Goal: Task Accomplishment & Management: Use online tool/utility

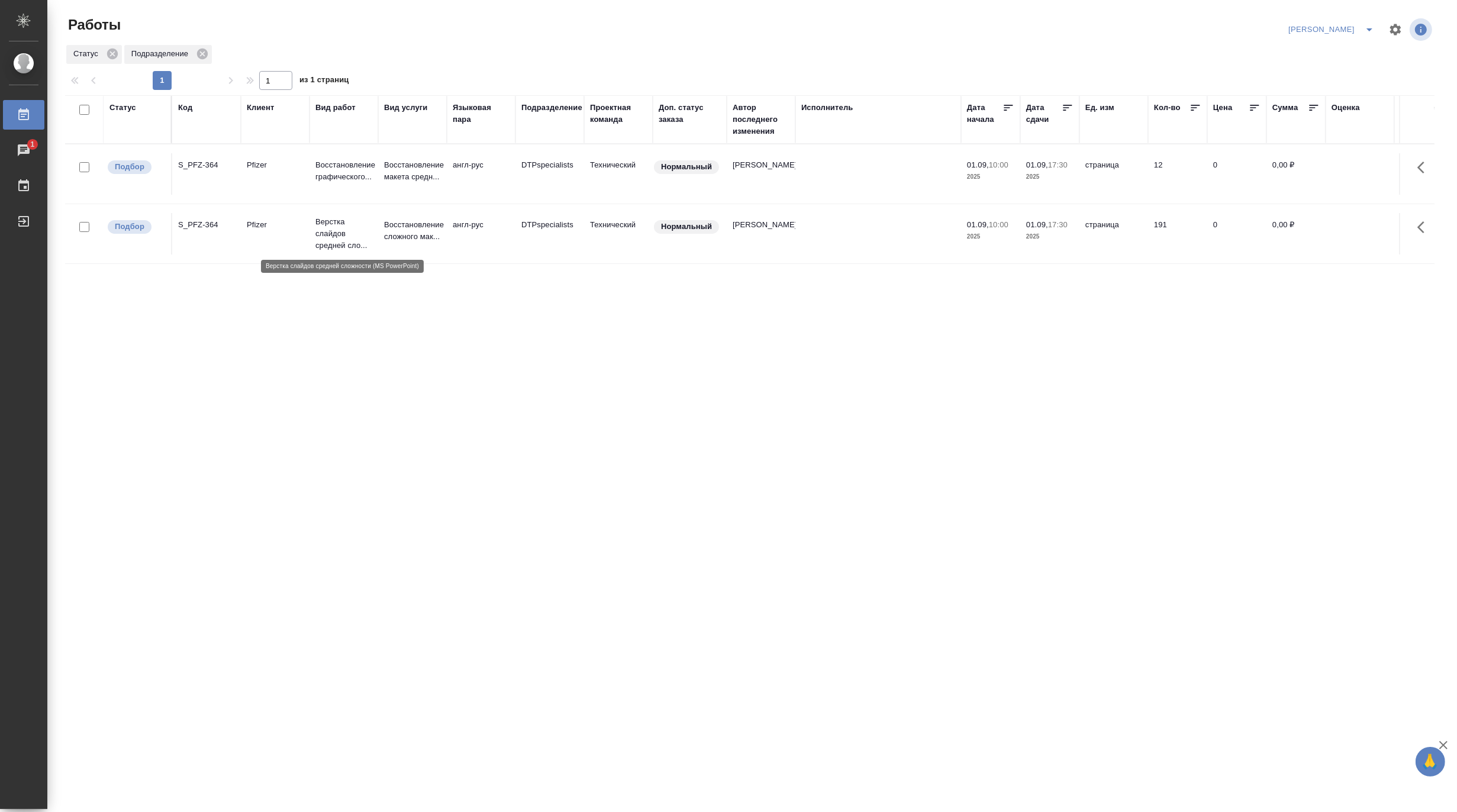
click at [340, 225] on p "Верстка слайдов средней сло..." at bounding box center [344, 234] width 57 height 35
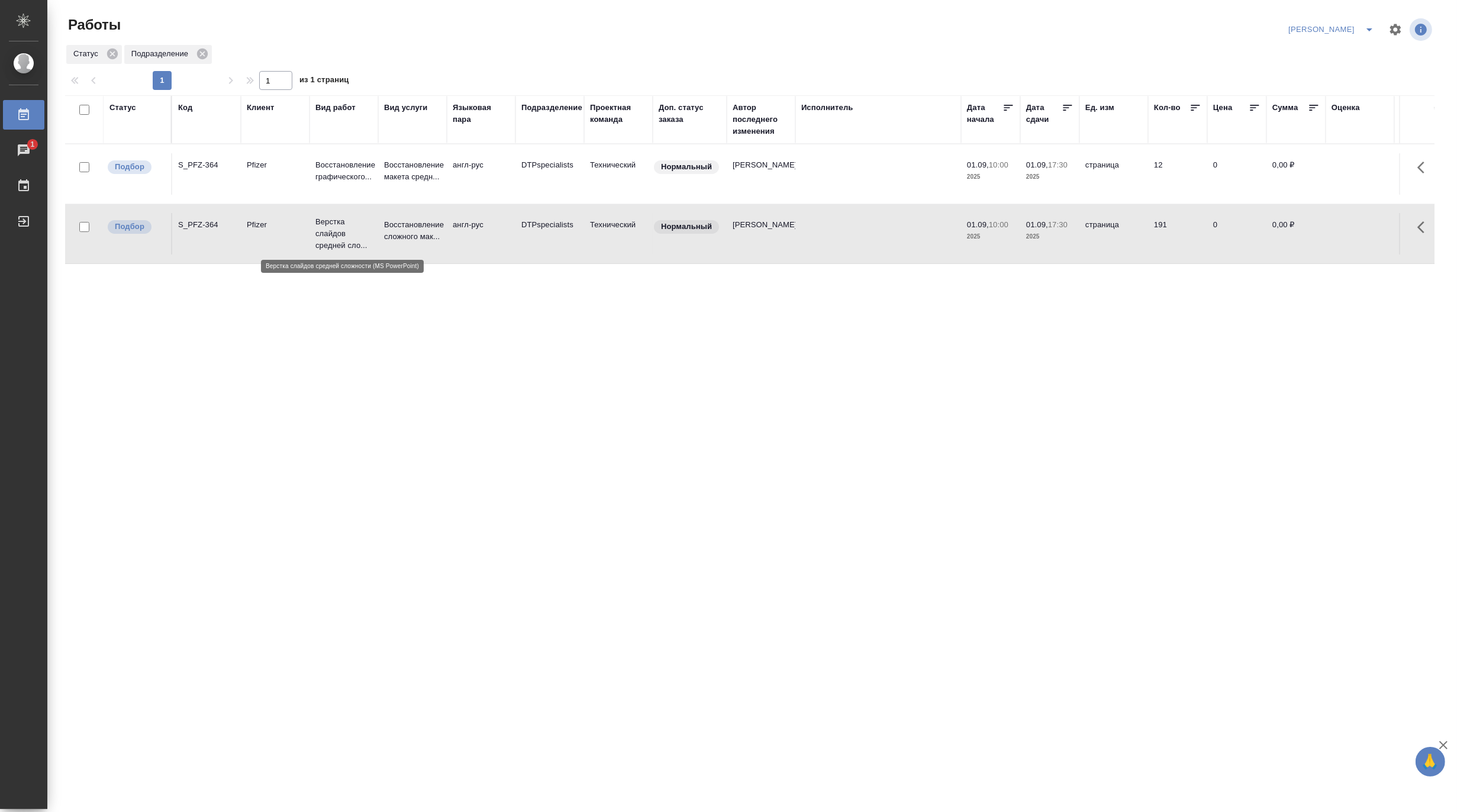
click at [340, 225] on p "Верстка слайдов средней сло..." at bounding box center [344, 234] width 57 height 35
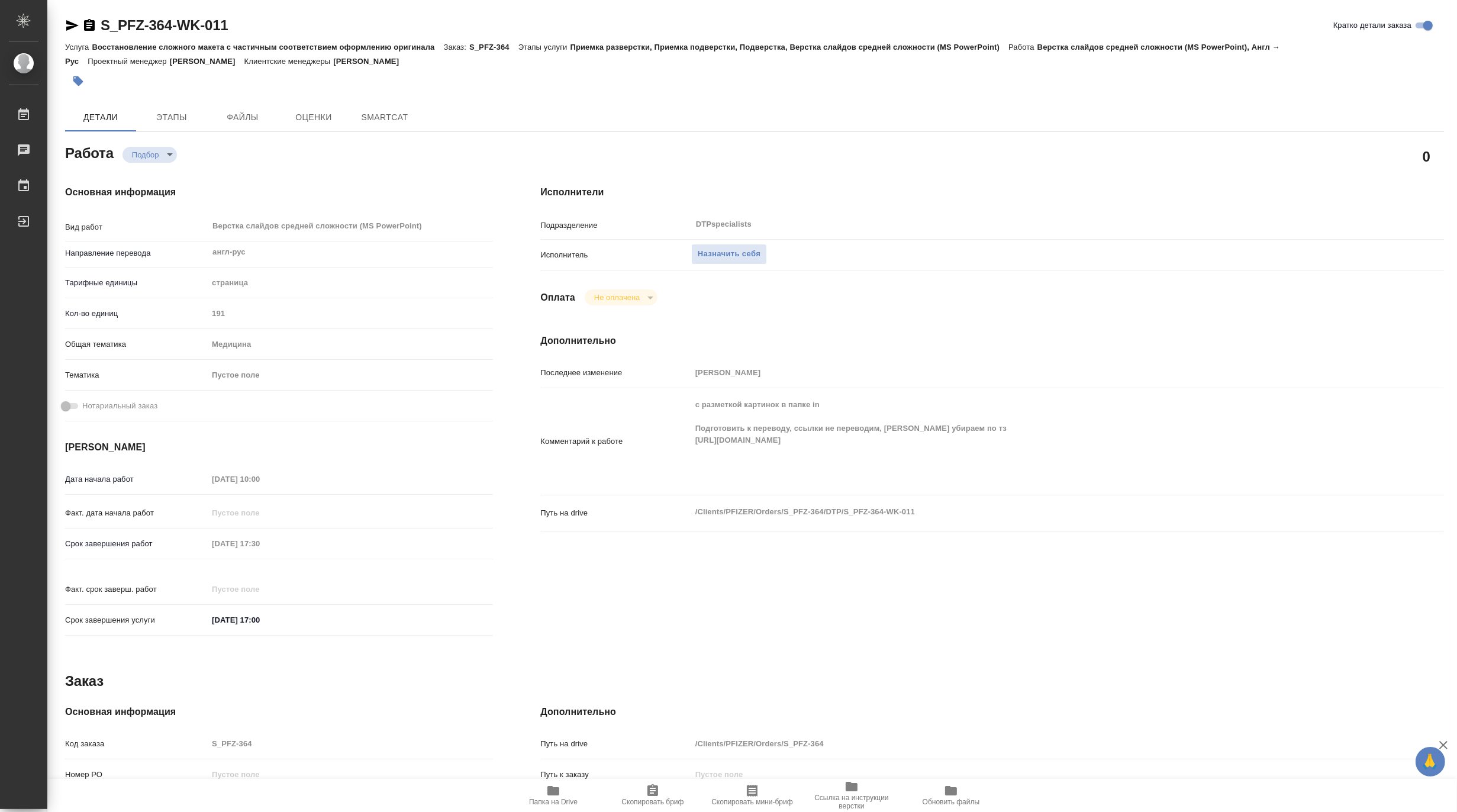
type textarea "x"
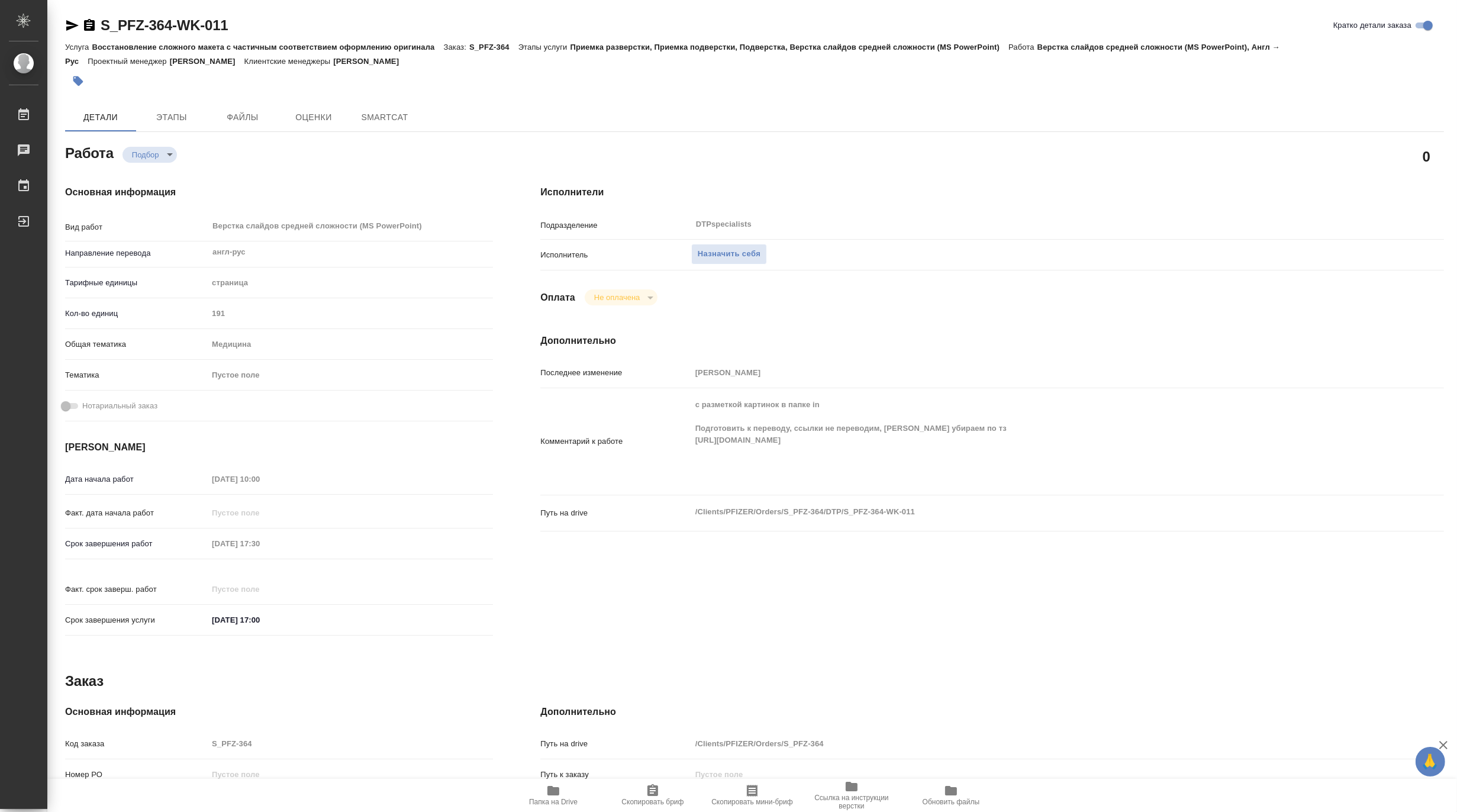
type textarea "x"
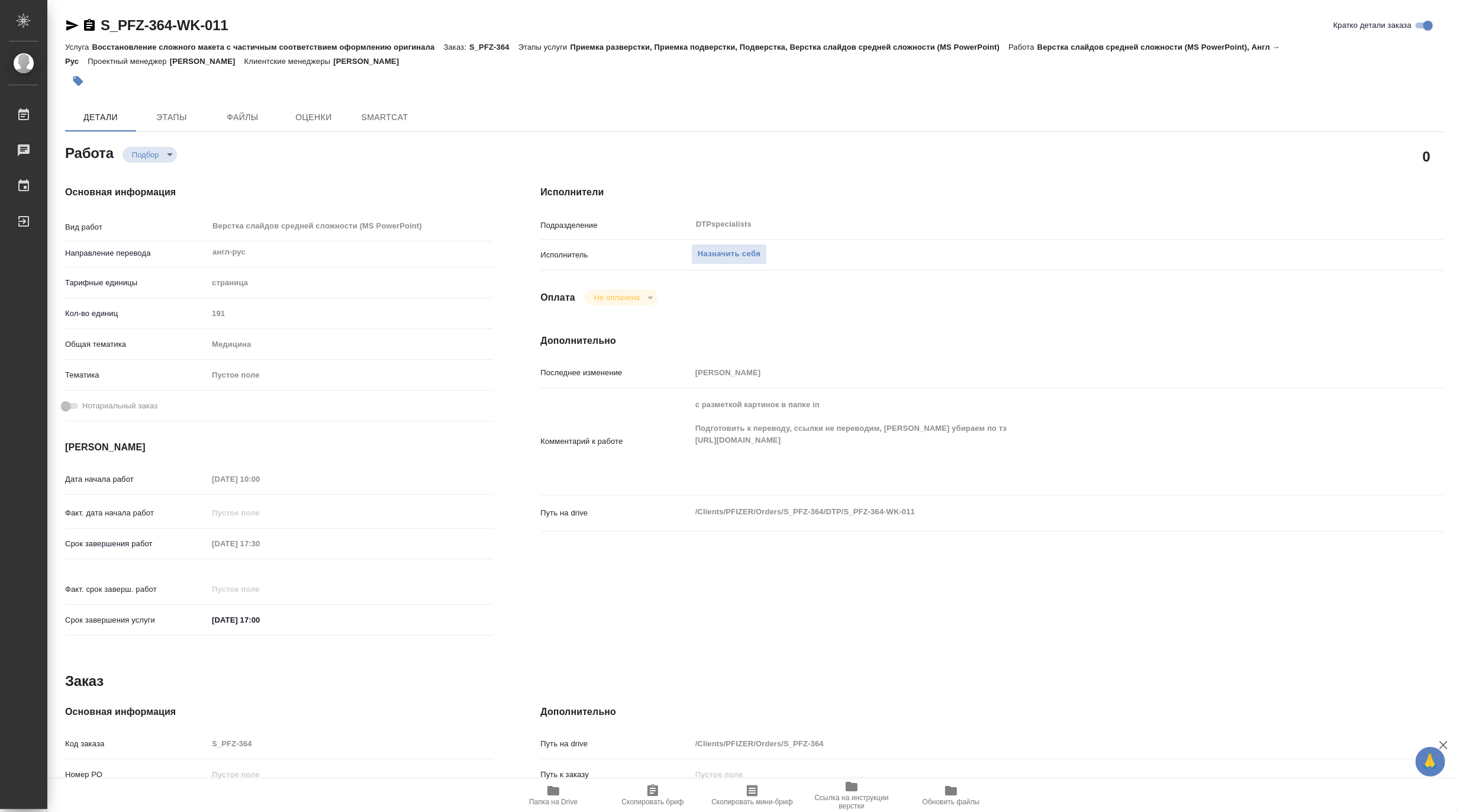
type textarea "x"
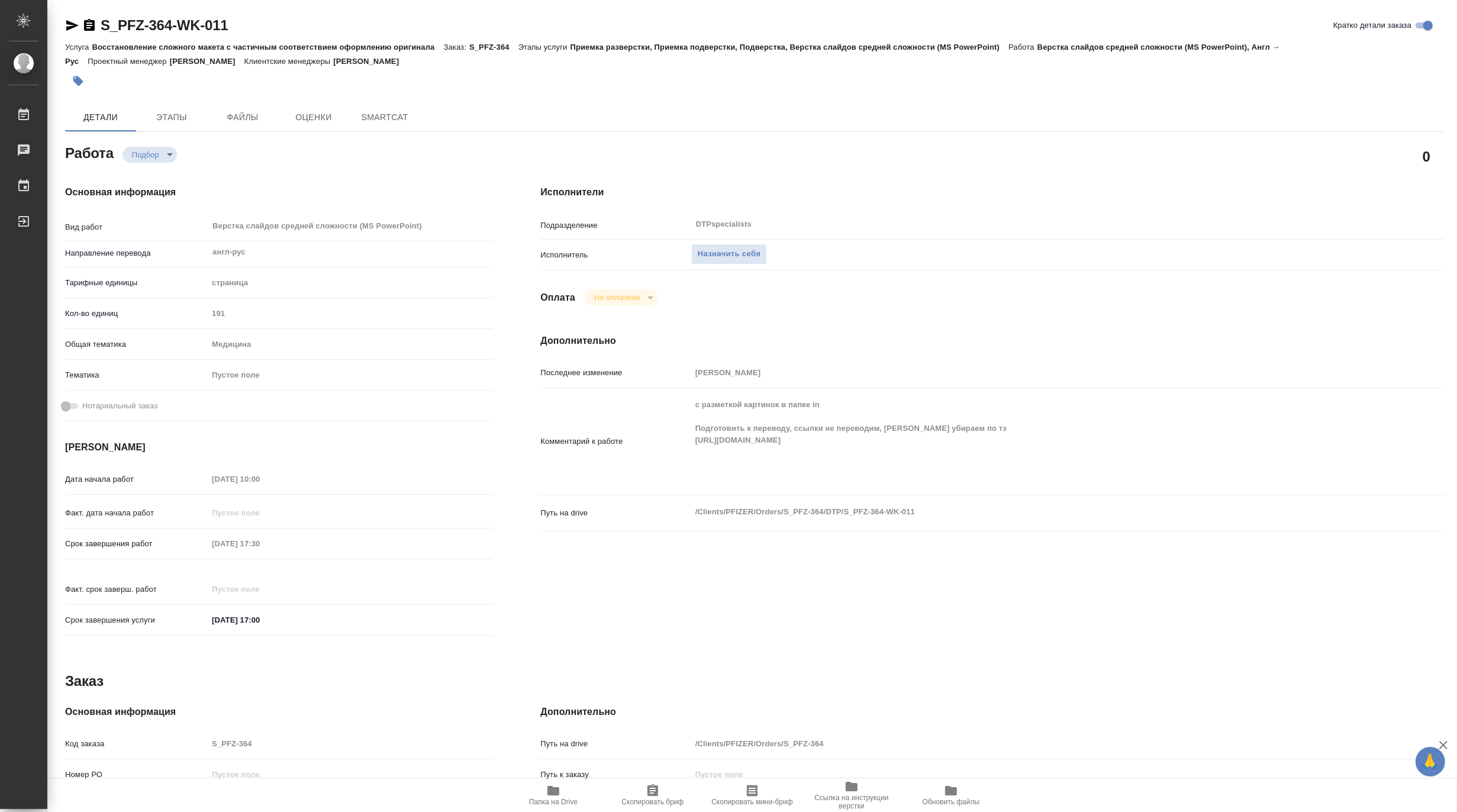
type textarea "x"
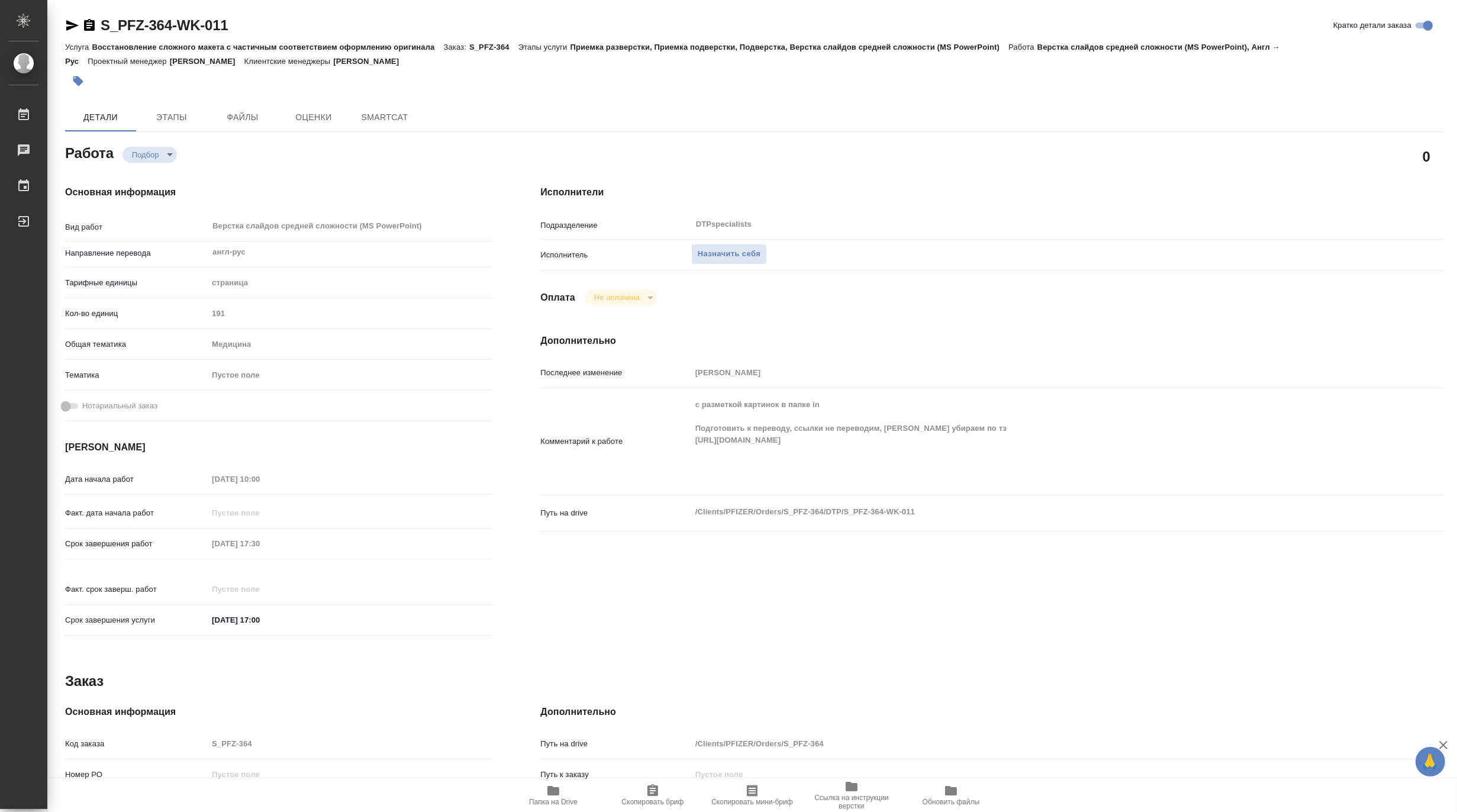
type textarea "x"
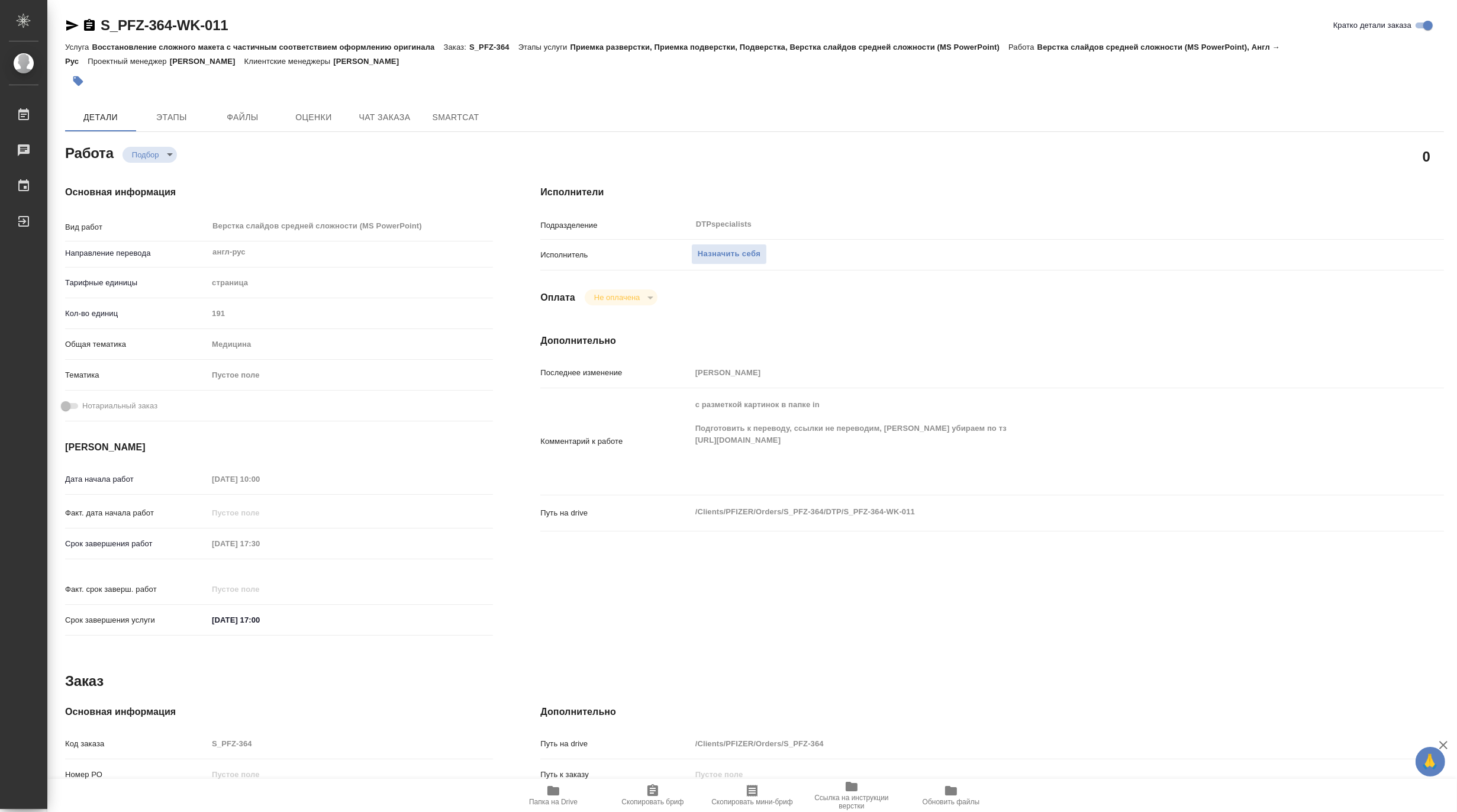
type textarea "x"
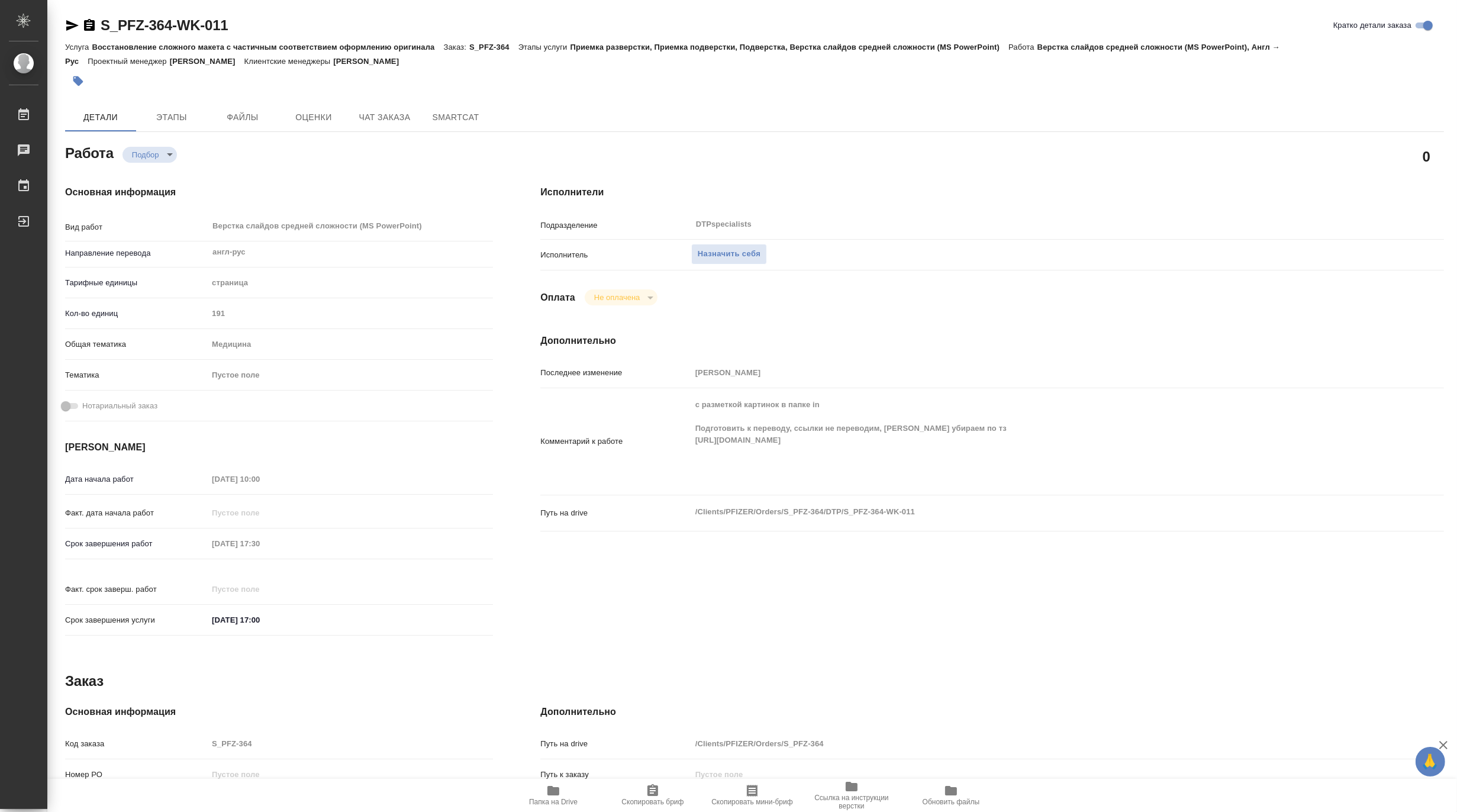
type textarea "x"
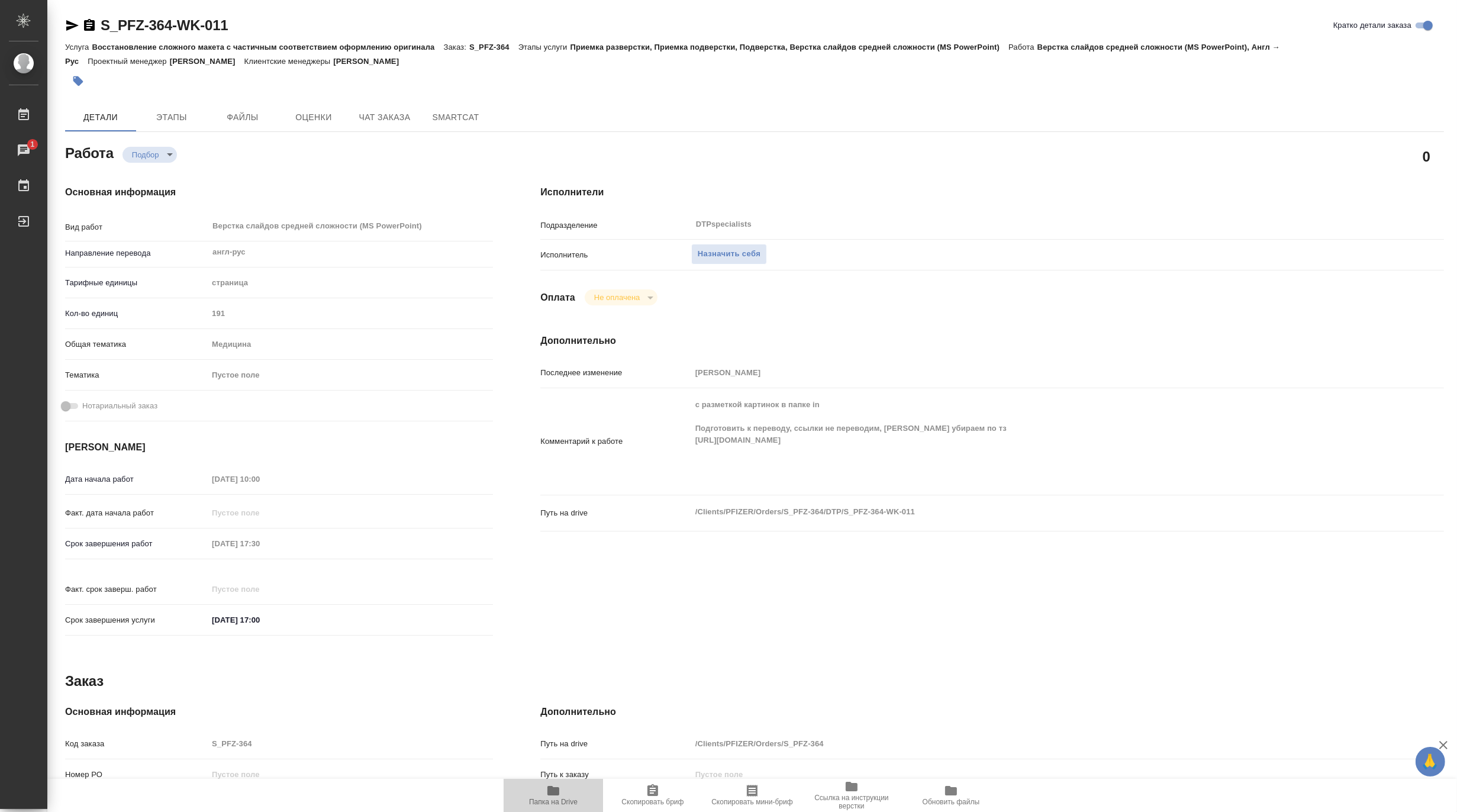
click at [559, 795] on icon "button" at bounding box center [553, 790] width 14 height 14
